Goal: Task Accomplishment & Management: Use online tool/utility

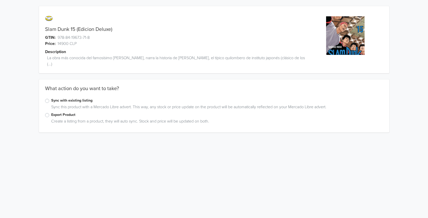
click at [66, 115] on label "Export Product" at bounding box center [217, 115] width 332 height 6
click at [0, 0] on input "Export Product" at bounding box center [0, 0] width 0 height 0
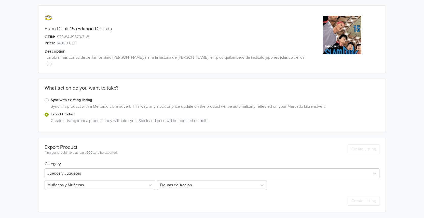
click at [92, 170] on div at bounding box center [207, 173] width 320 height 7
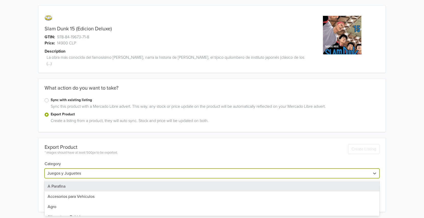
scroll to position [1, 0]
type input "libro"
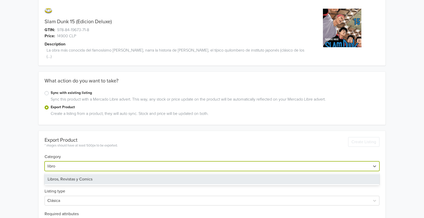
click at [90, 174] on div "Libros, Revistas y Comics" at bounding box center [212, 179] width 335 height 10
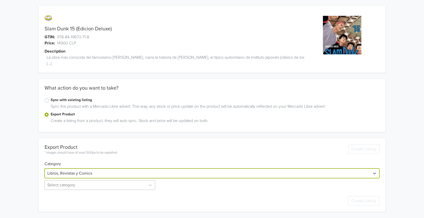
click at [90, 184] on div "Select category" at bounding box center [101, 185] width 112 height 10
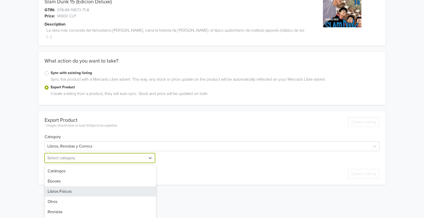
click at [81, 192] on div "Libros Físicos" at bounding box center [101, 191] width 112 height 10
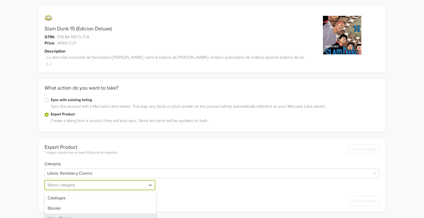
click at [22, 175] on div "Slam Dunk 15 (Edicion Deluxe) GTIN: 978-84-19673-71-8 Price: 14900 CLP Descript…" at bounding box center [212, 108] width 417 height 218
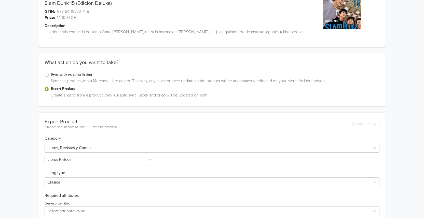
scroll to position [93, 0]
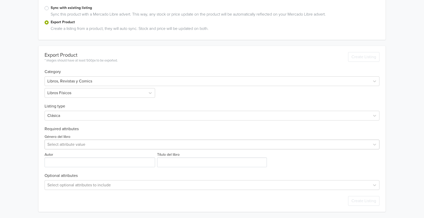
click at [68, 149] on div "Select attribute value" at bounding box center [208, 144] width 326 height 9
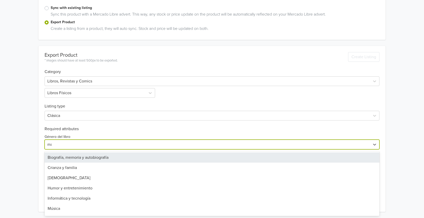
type input "manga"
click at [72, 154] on div "Cómic, manga y novela gráfica" at bounding box center [212, 157] width 335 height 10
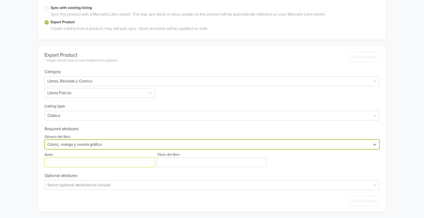
click at [74, 160] on input "Autor" at bounding box center [100, 162] width 111 height 10
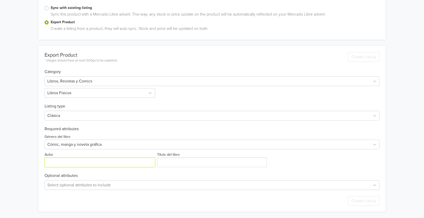
click at [71, 163] on input "Autor" at bounding box center [100, 162] width 111 height 10
paste input "[PERSON_NAME]"
type input "[PERSON_NAME]"
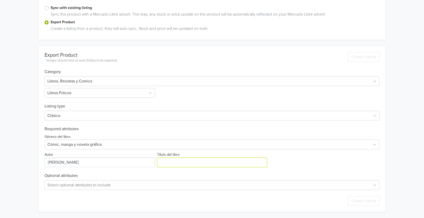
click at [163, 161] on input "Título del libro" at bounding box center [212, 162] width 110 height 10
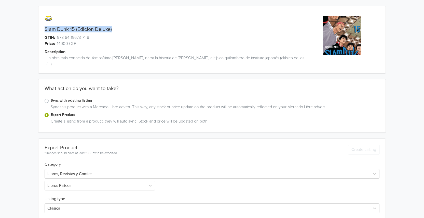
drag, startPoint x: 59, startPoint y: 27, endPoint x: 45, endPoint y: 26, distance: 14.3
click at [45, 26] on div "Slam Dunk 15 (Edicion Deluxe)" at bounding box center [168, 29] width 261 height 6
copy link "Slam Dunk 15 (Edicion Deluxe)"
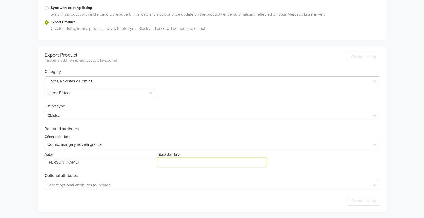
click at [194, 159] on input "Título del libro" at bounding box center [212, 162] width 110 height 10
paste input "Slam Dunk 15 (Edicion Deluxe)"
type input "Slam Dunk 15 (Edicion Deluxe)"
click at [292, 168] on div "Export Product * images should have at least 500px to be exported. Create Listi…" at bounding box center [212, 129] width 335 height 166
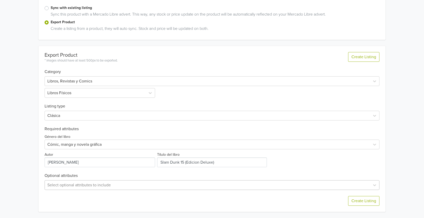
click at [176, 184] on div "Select optional attributes to include" at bounding box center [212, 185] width 335 height 10
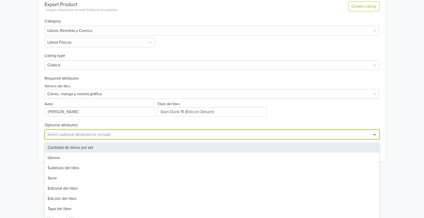
click at [379, 111] on div "Export Product * images should have at least 500px to be exported. Create Listi…" at bounding box center [212, 78] width 335 height 166
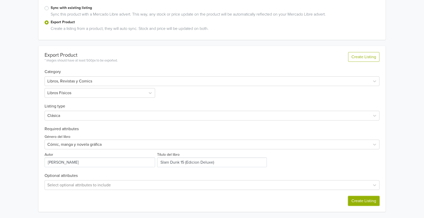
click at [363, 197] on button "Create Listing" at bounding box center [364, 201] width 31 height 10
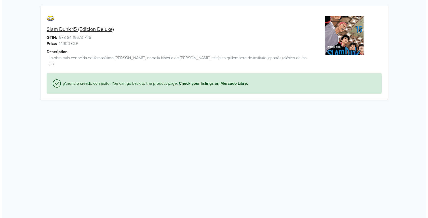
scroll to position [0, 0]
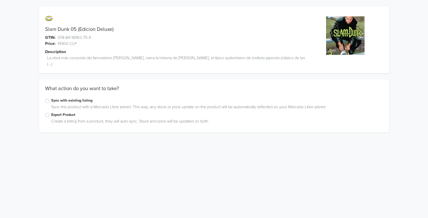
click at [49, 112] on div "Export Product" at bounding box center [214, 115] width 338 height 6
click at [51, 116] on label "Export Product" at bounding box center [217, 115] width 332 height 6
click at [0, 0] on input "Export Product" at bounding box center [0, 0] width 0 height 0
click at [105, 171] on div "Juegos y Juguetes" at bounding box center [212, 174] width 335 height 10
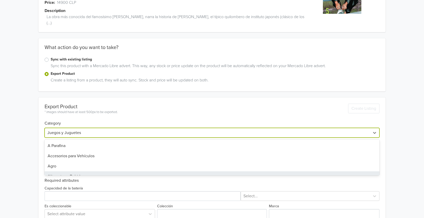
scroll to position [41, 0]
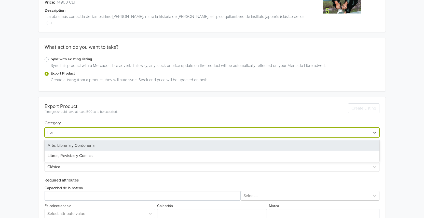
type input "libro"
click at [87, 143] on div "Libros, Revistas y Comics" at bounding box center [212, 145] width 335 height 10
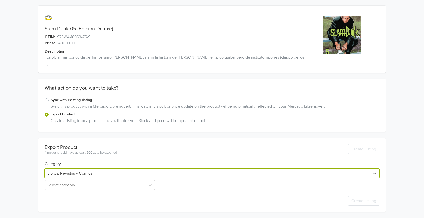
click at [89, 182] on div "Select category" at bounding box center [101, 185] width 112 height 10
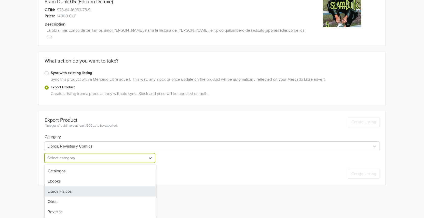
click at [70, 188] on div "Libros Físicos" at bounding box center [101, 191] width 112 height 10
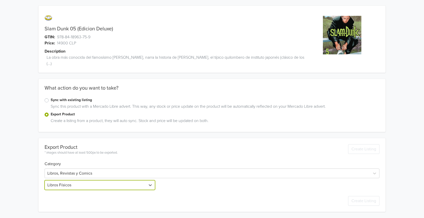
click at [32, 184] on div "Slam Dunk 05 (Edicion Deluxe) GTIN: 978-84-18963-75-9 Price: 14900 CLP Descript…" at bounding box center [212, 108] width 417 height 218
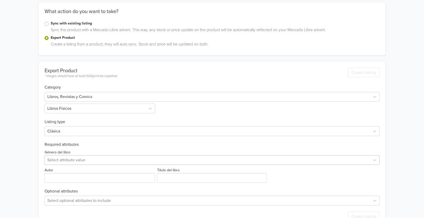
scroll to position [93, 0]
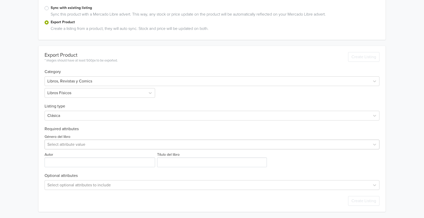
click at [54, 149] on div "Select attribute value" at bounding box center [212, 144] width 335 height 10
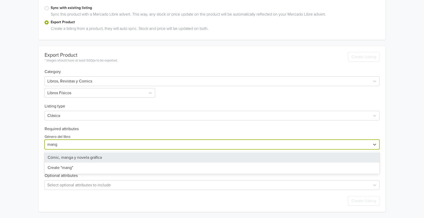
type input "manga"
click at [72, 159] on div "Cómic, manga y novela gráfica" at bounding box center [212, 157] width 335 height 10
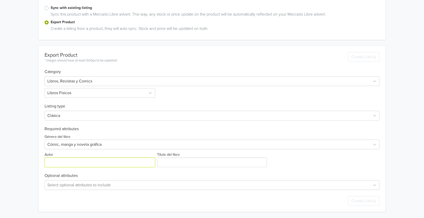
click at [75, 164] on input "Autor" at bounding box center [100, 162] width 111 height 10
click at [93, 162] on input "Autor" at bounding box center [100, 162] width 111 height 10
paste input "[PERSON_NAME]"
type input "[PERSON_NAME]"
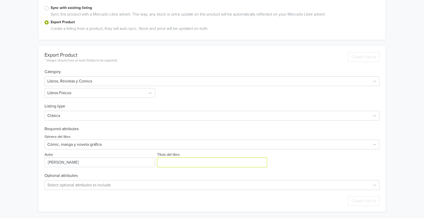
click at [177, 163] on input "Título del libro" at bounding box center [212, 162] width 110 height 10
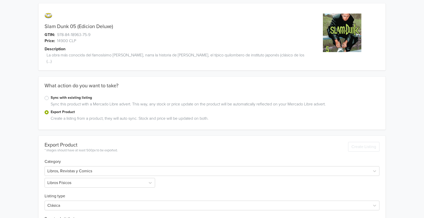
scroll to position [0, 0]
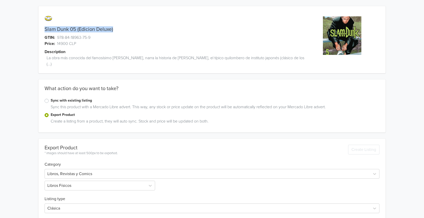
drag, startPoint x: 115, startPoint y: 29, endPoint x: 45, endPoint y: 27, distance: 70.4
click at [45, 27] on div "Slam Dunk 05 (Edicion Deluxe)" at bounding box center [168, 29] width 261 height 6
copy link "Slam Dunk 05 (Edicion Deluxe)"
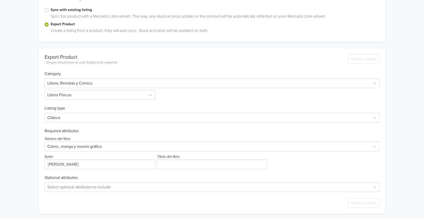
scroll to position [93, 0]
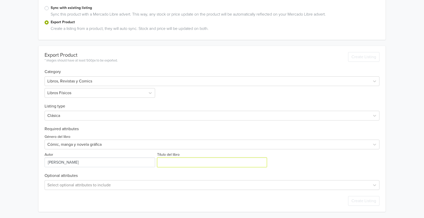
click at [173, 164] on input "Título del libro" at bounding box center [212, 162] width 110 height 10
paste input "Slam Dunk 05 (Edicion Deluxe)"
type input "Slam Dunk 05 (Edicion Deluxe)"
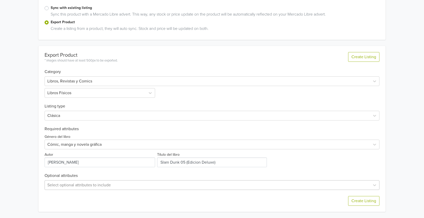
click at [131, 185] on div "Select optional attributes to include" at bounding box center [212, 185] width 335 height 10
click at [31, 147] on div "Slam Dunk 05 (Edicion Deluxe) GTIN: 978-84-18963-75-9 Price: 14900 CLP Descript…" at bounding box center [212, 62] width 417 height 310
click at [353, 199] on button "Create Listing" at bounding box center [364, 201] width 31 height 10
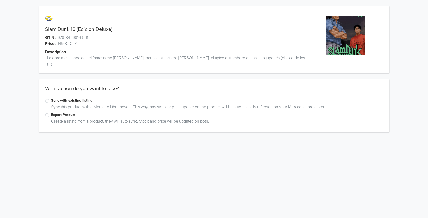
click at [66, 114] on label "Export Product" at bounding box center [217, 115] width 332 height 6
click at [0, 0] on input "Export Product" at bounding box center [0, 0] width 0 height 0
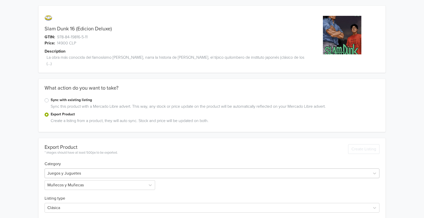
click at [83, 172] on div at bounding box center [207, 173] width 320 height 7
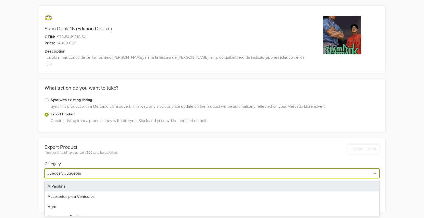
scroll to position [7, 0]
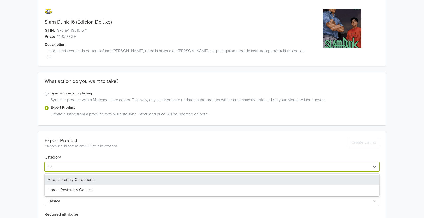
type input "libro"
click at [84, 178] on div "Libros, Revistas y Comics" at bounding box center [212, 179] width 335 height 10
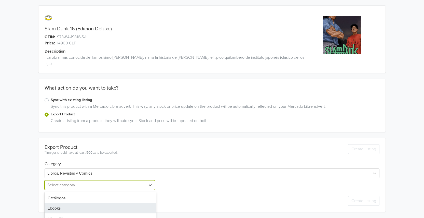
scroll to position [28, 0]
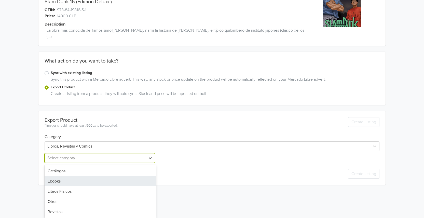
click at [89, 163] on div "5 results available. Use Up and Down to choose options, press Enter to select t…" at bounding box center [101, 158] width 112 height 10
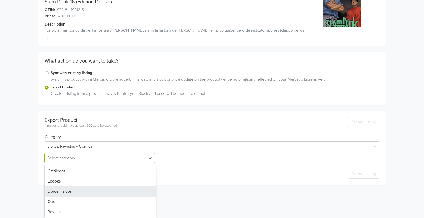
click at [76, 188] on div "Libros Físicos" at bounding box center [101, 191] width 112 height 10
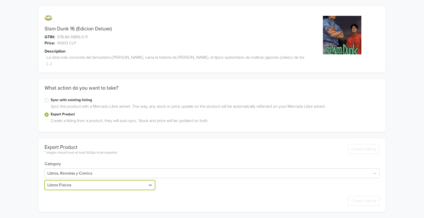
click at [21, 176] on div "Slam Dunk 16 (Edicion Deluxe) GTIN: 978-84-19816-5-11 Price: 14900 CLP Descript…" at bounding box center [212, 108] width 417 height 218
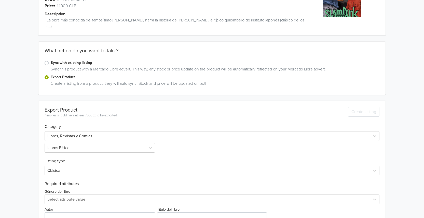
scroll to position [74, 0]
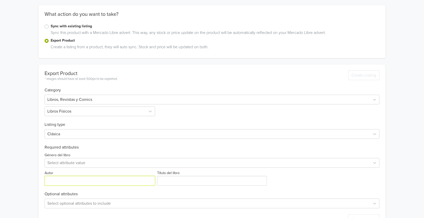
click at [72, 179] on input "Autor" at bounding box center [100, 181] width 111 height 10
paste input "[PERSON_NAME]"
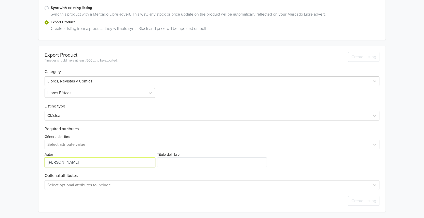
type input "[PERSON_NAME]"
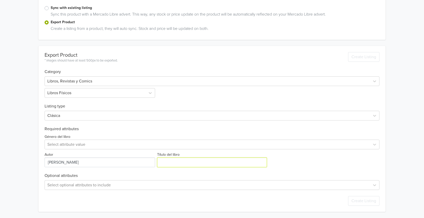
drag, startPoint x: 176, startPoint y: 159, endPoint x: 175, endPoint y: 152, distance: 7.7
click at [177, 159] on input "Título del libro" at bounding box center [212, 162] width 110 height 10
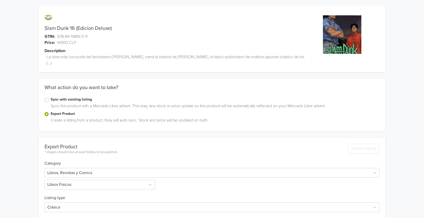
scroll to position [0, 0]
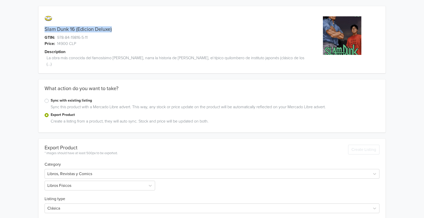
drag, startPoint x: 115, startPoint y: 29, endPoint x: 44, endPoint y: 30, distance: 71.1
click at [44, 30] on div "Slam Dunk 16 (Edicion Deluxe)" at bounding box center [168, 29] width 261 height 6
copy link "Slam Dunk 16 (Edicion Deluxe)"
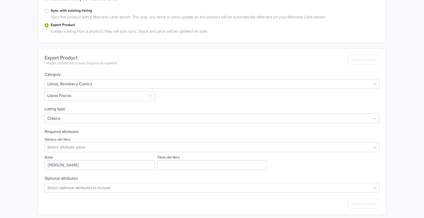
scroll to position [93, 0]
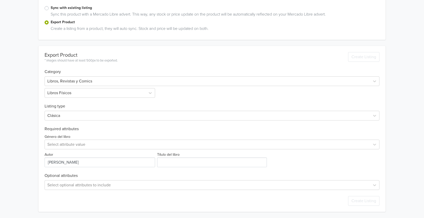
click at [178, 172] on div "Export Product * images should have at least 500px to be exported. Create Listi…" at bounding box center [212, 129] width 335 height 166
click at [180, 164] on input "Título del libro" at bounding box center [212, 162] width 110 height 10
paste input "Slam Dunk 16 (Edicion Deluxe)"
type input "Slam Dunk 16 (Edicion Deluxe)"
click at [306, 163] on div "Género del libro Select attribute value Autor Título del libro" at bounding box center [212, 149] width 335 height 36
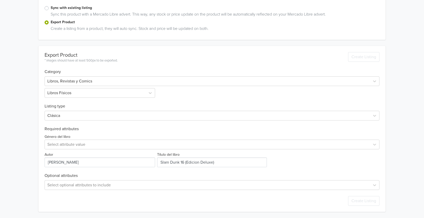
click at [119, 138] on div "Género del libro Select attribute value" at bounding box center [212, 141] width 335 height 16
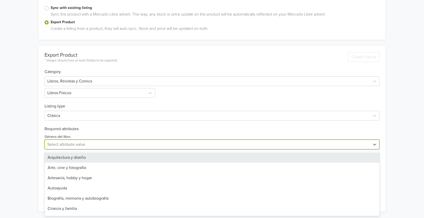
click at [119, 142] on div at bounding box center [207, 144] width 320 height 7
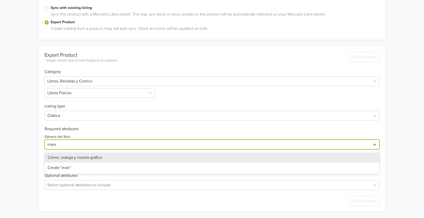
type input "manga"
click at [107, 155] on div "Cómic, manga y novela gráfica" at bounding box center [212, 157] width 335 height 10
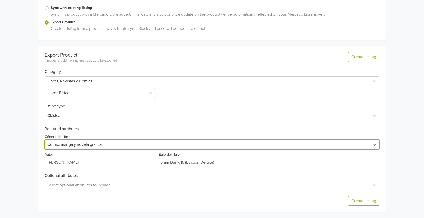
click at [409, 137] on div "Slam Dunk 16 (Edicion Deluxe) GTIN: 978-84-19816-5-11 Price: 14900 CLP Descript…" at bounding box center [212, 62] width 417 height 310
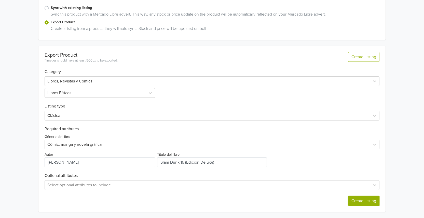
click at [372, 200] on button "Create Listing" at bounding box center [364, 201] width 31 height 10
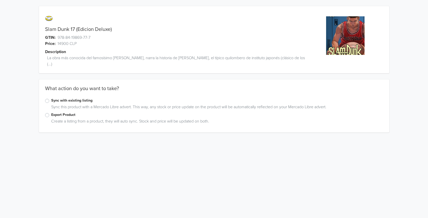
click at [44, 117] on div "Export Product Create a listing from a product, they will auto sync. Stock and …" at bounding box center [214, 119] width 351 height 14
click at [51, 115] on label "Export Product" at bounding box center [217, 115] width 332 height 6
click at [0, 0] on input "Export Product" at bounding box center [0, 0] width 0 height 0
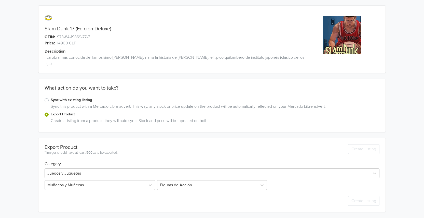
click at [96, 178] on div "Juegos y Juguetes" at bounding box center [212, 173] width 335 height 10
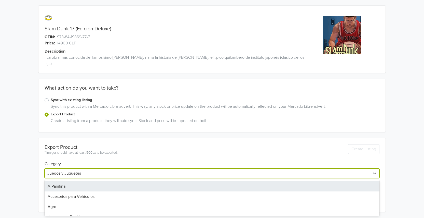
click at [93, 174] on div at bounding box center [207, 173] width 320 height 7
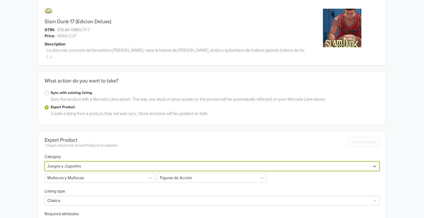
scroll to position [41, 0]
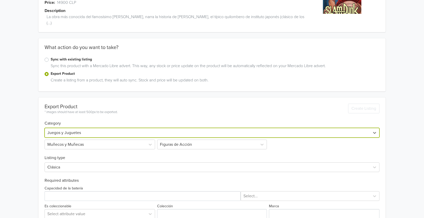
click at [94, 137] on div "Juegos y Juguetes" at bounding box center [212, 133] width 335 height 10
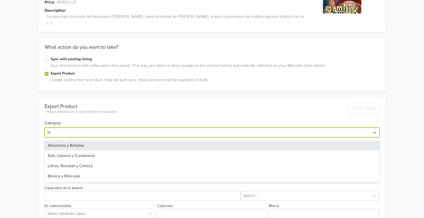
type input "libro"
click at [96, 143] on div "Libros, Revistas y Comics" at bounding box center [212, 145] width 335 height 10
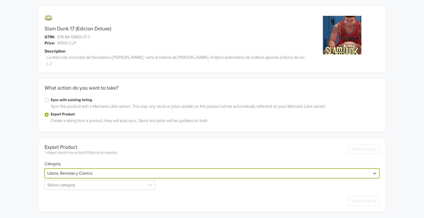
click at [71, 145] on div "Export Product" at bounding box center [81, 147] width 73 height 6
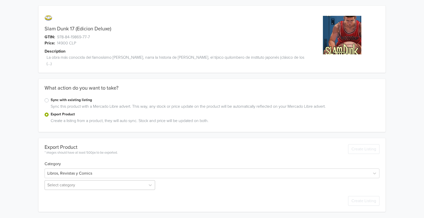
click at [70, 186] on div "Select category" at bounding box center [101, 185] width 112 height 10
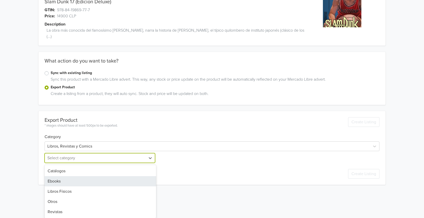
click at [69, 192] on div "Libros Físicos" at bounding box center [101, 191] width 112 height 10
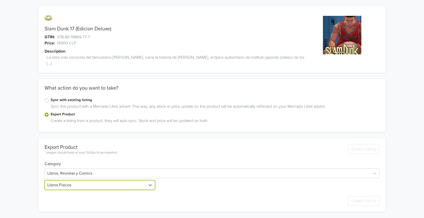
scroll to position [1, 0]
click at [26, 185] on div "Slam Dunk 17 (Edicion Deluxe) GTIN: 978-84-19869-77-7 Price: 14900 CLP Descript…" at bounding box center [212, 108] width 417 height 218
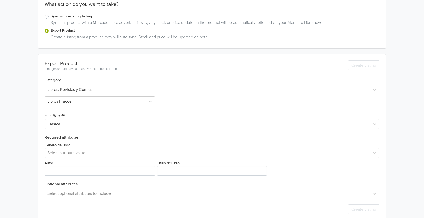
scroll to position [93, 0]
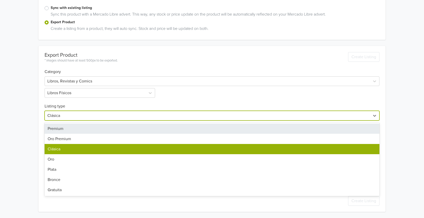
click at [70, 116] on div at bounding box center [207, 115] width 320 height 7
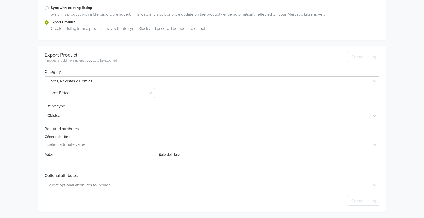
click at [28, 138] on div "Slam Dunk 17 (Edicion Deluxe) GTIN: 978-84-19869-77-7 Price: 14900 CLP Descript…" at bounding box center [212, 62] width 417 height 310
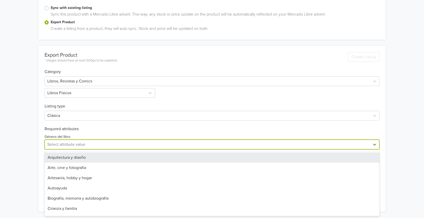
click at [67, 144] on div at bounding box center [207, 144] width 320 height 7
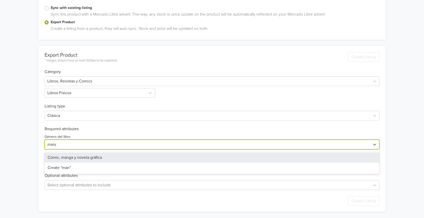
type input "manga"
click at [68, 157] on div "Cómic, manga y novela gráfica" at bounding box center [212, 157] width 335 height 10
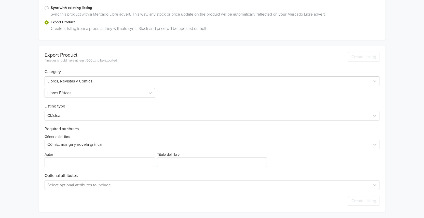
click at [30, 158] on div "Slam Dunk 17 (Edicion Deluxe) GTIN: 978-84-19869-77-7 Price: 14900 CLP Descript…" at bounding box center [212, 62] width 417 height 310
click at [64, 161] on input "Autor" at bounding box center [100, 162] width 111 height 10
click at [88, 162] on input "Autor" at bounding box center [100, 162] width 111 height 10
paste input "[PERSON_NAME]"
type input "[PERSON_NAME]"
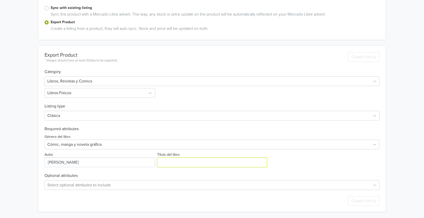
click at [190, 165] on input "Título del libro" at bounding box center [212, 162] width 110 height 10
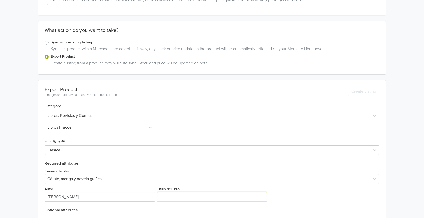
scroll to position [0, 0]
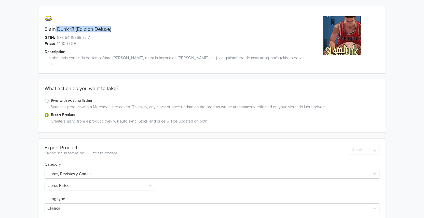
drag, startPoint x: 113, startPoint y: 29, endPoint x: 55, endPoint y: 27, distance: 57.6
click at [55, 27] on div "Slam Dunk 17 (Edicion Deluxe)" at bounding box center [168, 29] width 261 height 6
click at [55, 27] on link "Slam Dunk 17 (Edicion Deluxe)" at bounding box center [78, 29] width 67 height 6
drag, startPoint x: 44, startPoint y: 29, endPoint x: 115, endPoint y: 31, distance: 70.7
click at [115, 31] on div "Slam Dunk 17 (Edicion Deluxe)" at bounding box center [168, 29] width 261 height 6
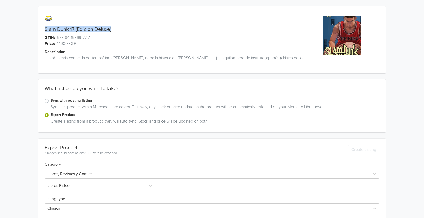
copy link "Slam Dunk 17 (Edicion Deluxe)"
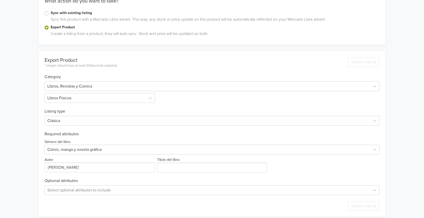
scroll to position [93, 0]
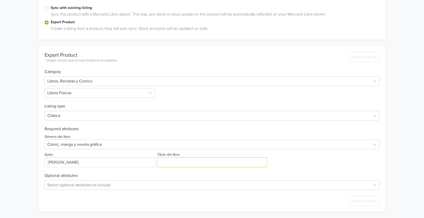
click at [167, 161] on input "Título del libro" at bounding box center [212, 162] width 110 height 10
paste input "Slam Dunk 17 (Edicion Deluxe)"
type input "Slam Dunk 17 (Edicion Deluxe)"
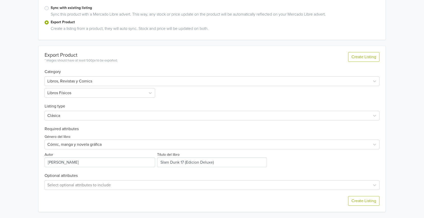
click at [295, 167] on div "Export Product * images should have at least 500px to be exported. Create Listi…" at bounding box center [212, 129] width 335 height 166
click at [351, 199] on button "Create Listing" at bounding box center [364, 201] width 31 height 10
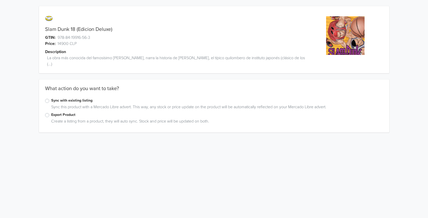
click at [62, 118] on div "Export Product" at bounding box center [214, 115] width 338 height 6
click at [51, 117] on label "Export Product" at bounding box center [217, 115] width 332 height 6
click at [0, 0] on input "Export Product" at bounding box center [0, 0] width 0 height 0
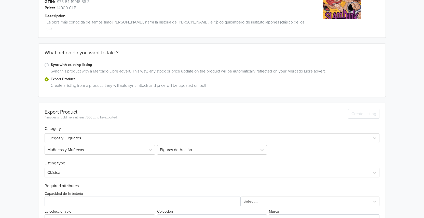
scroll to position [93, 0]
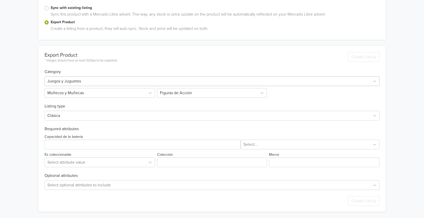
click at [60, 81] on div at bounding box center [207, 81] width 320 height 7
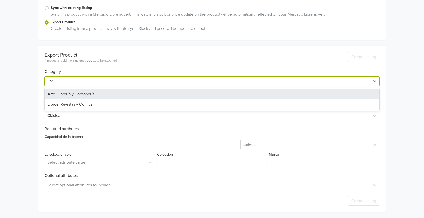
type input "libro"
click at [58, 92] on div "Libros, Revistas y Comics" at bounding box center [212, 94] width 335 height 10
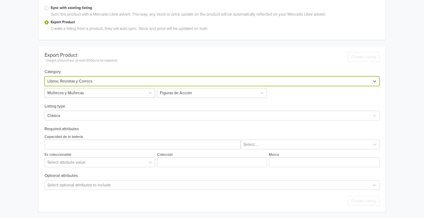
scroll to position [1, 0]
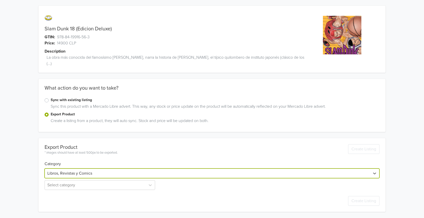
click at [61, 179] on div "option Libros, Revistas y Comics, selected. Libros, Revistas y Comics Select ca…" at bounding box center [212, 177] width 335 height 23
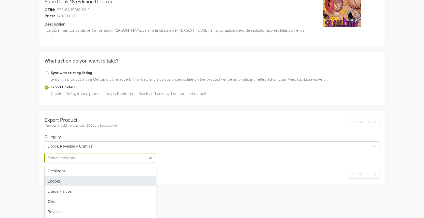
click at [63, 163] on div "5 results available. Use Up and Down to choose options, press Enter to select t…" at bounding box center [101, 158] width 112 height 10
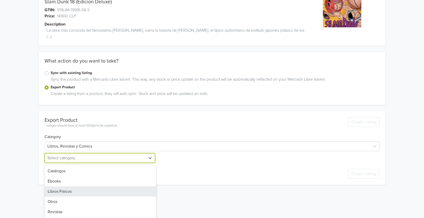
click at [65, 193] on div "Libros Físicos" at bounding box center [101, 191] width 112 height 10
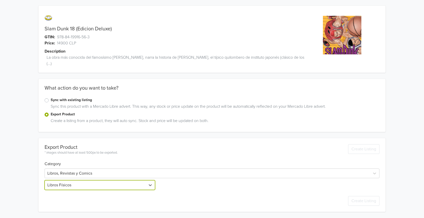
click at [31, 180] on div "Slam Dunk 18 (Edicion Deluxe) GTIN: 978-84-19916-56-3 Price: 14900 CLP Descript…" at bounding box center [212, 108] width 417 height 218
click at [29, 170] on div "Slam Dunk 18 (Edicion Deluxe) GTIN: 978-84-19916-56-3 Price: 14900 CLP Descript…" at bounding box center [212, 154] width 417 height 310
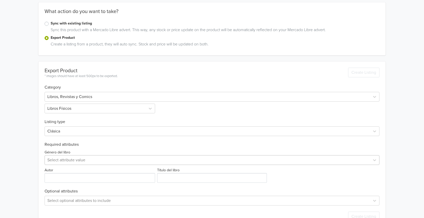
scroll to position [93, 0]
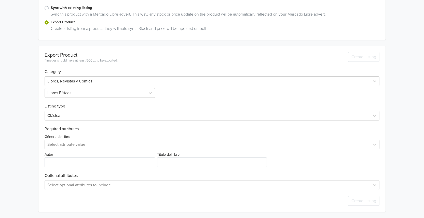
click at [57, 149] on div "Select attribute value" at bounding box center [212, 144] width 335 height 10
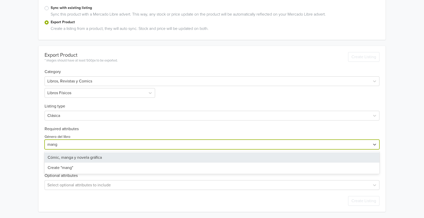
type input "manga"
click at [56, 159] on div "Cómic, manga y novela gráfica" at bounding box center [212, 157] width 335 height 10
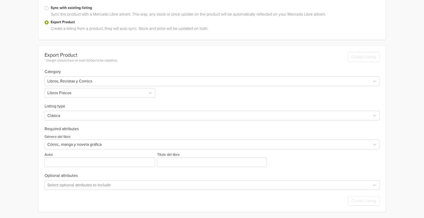
click at [74, 153] on div "Autor" at bounding box center [101, 159] width 112 height 16
click at [78, 158] on input "Autor" at bounding box center [100, 162] width 111 height 10
paste input "[PERSON_NAME]"
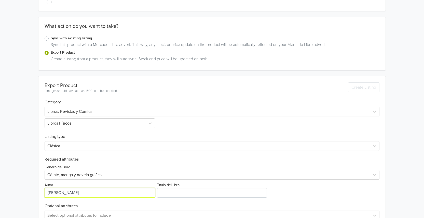
scroll to position [0, 0]
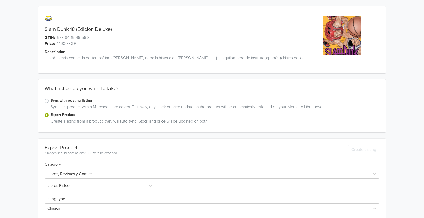
type input "[PERSON_NAME]"
drag, startPoint x: 113, startPoint y: 27, endPoint x: 44, endPoint y: 25, distance: 69.1
click at [44, 25] on div "Slam Dunk 18 (Edicion Deluxe) GTIN: 978-84-19916-56-3 Price: 14900 CLP Descript…" at bounding box center [168, 42] width 261 height 61
copy div "Slam Dunk 18 (Edicion Deluxe)"
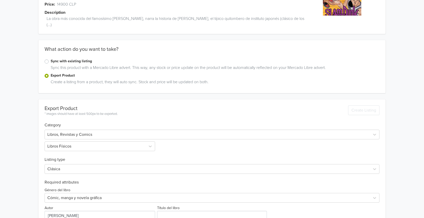
scroll to position [93, 0]
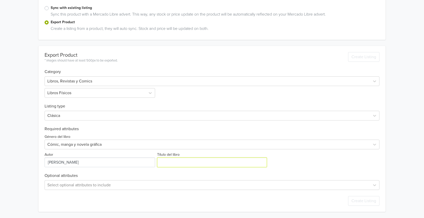
click at [187, 166] on input "Título del libro" at bounding box center [212, 162] width 110 height 10
paste input "Slam Dunk 18 (Edicion Deluxe)"
type input "Slam Dunk 18 (Edicion Deluxe)"
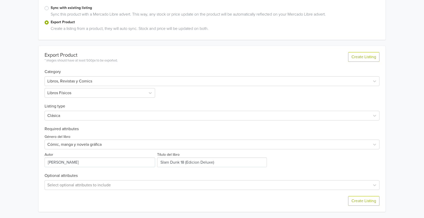
click at [315, 168] on div "Export Product * images should have at least 500px to be exported. Create Listi…" at bounding box center [212, 129] width 335 height 166
click at [362, 204] on button "Create Listing" at bounding box center [364, 201] width 31 height 10
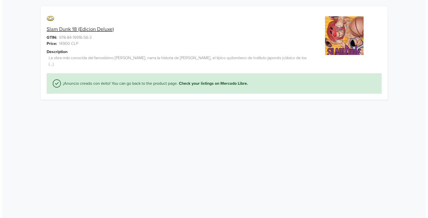
scroll to position [0, 0]
